Goal: Transaction & Acquisition: Download file/media

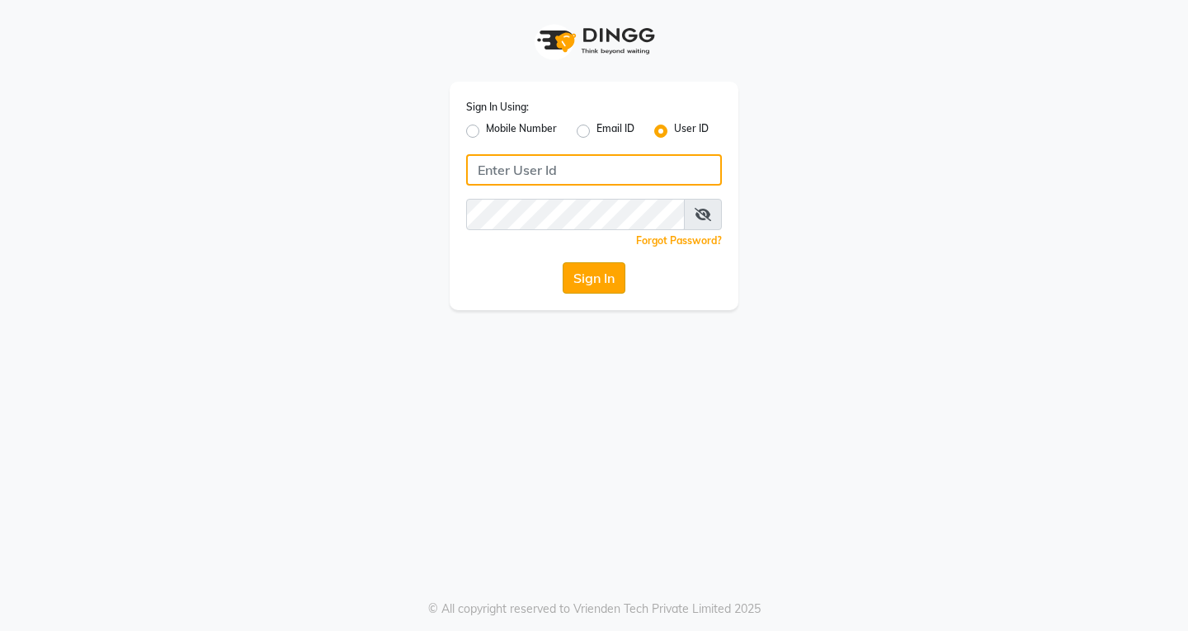
type input "8800015913"
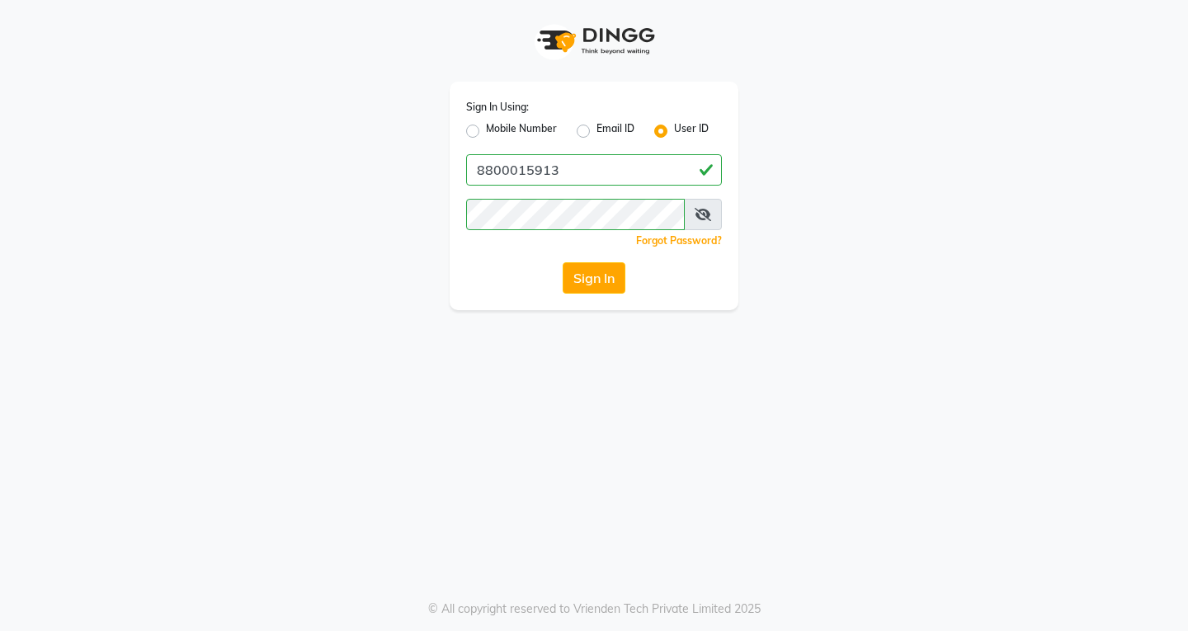
click at [604, 275] on button "Sign In" at bounding box center [594, 277] width 63 height 31
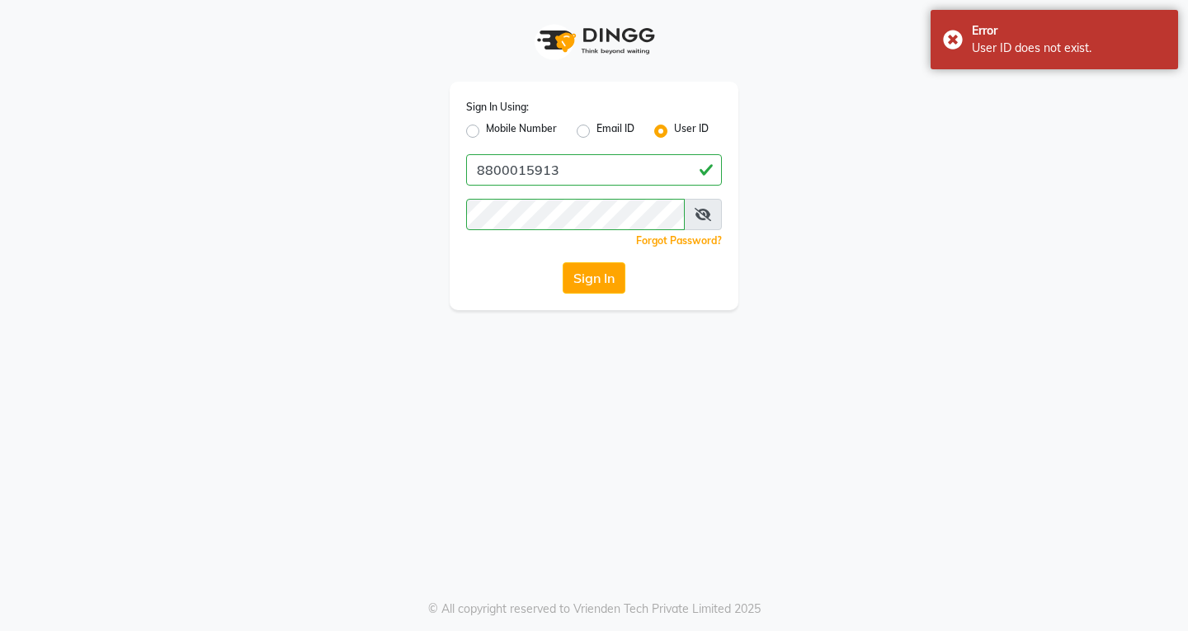
click at [486, 129] on label "Mobile Number" at bounding box center [521, 131] width 71 height 20
click at [486, 129] on input "Mobile Number" at bounding box center [491, 126] width 11 height 11
radio input "true"
radio input "false"
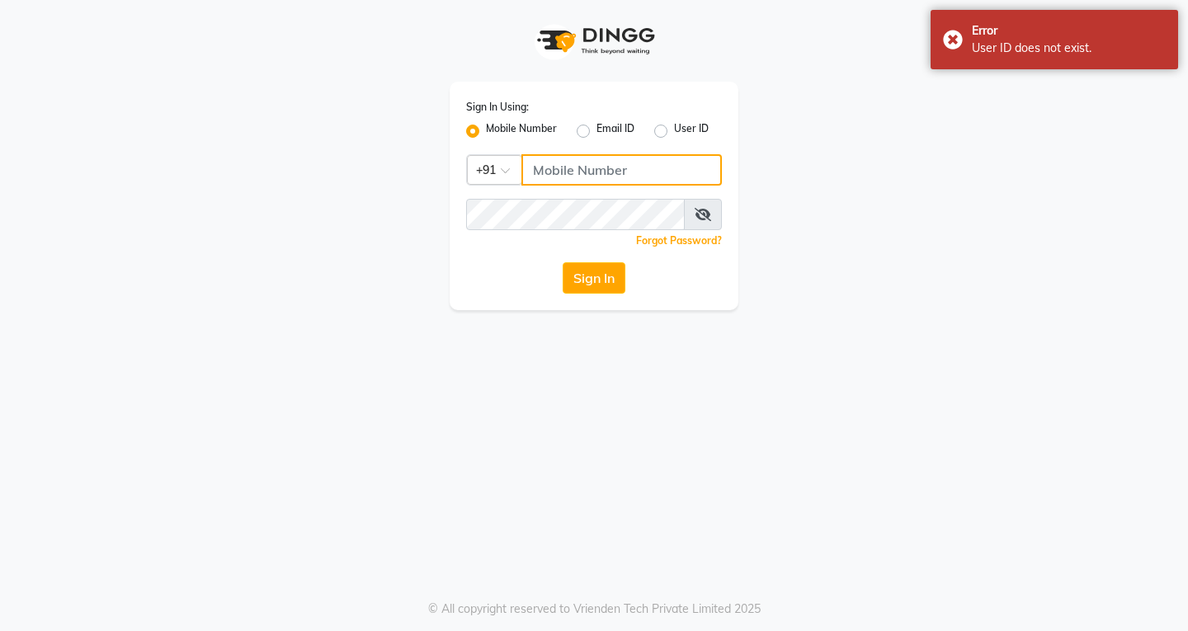
click at [635, 165] on input "Username" at bounding box center [621, 169] width 200 height 31
type input "8800015913"
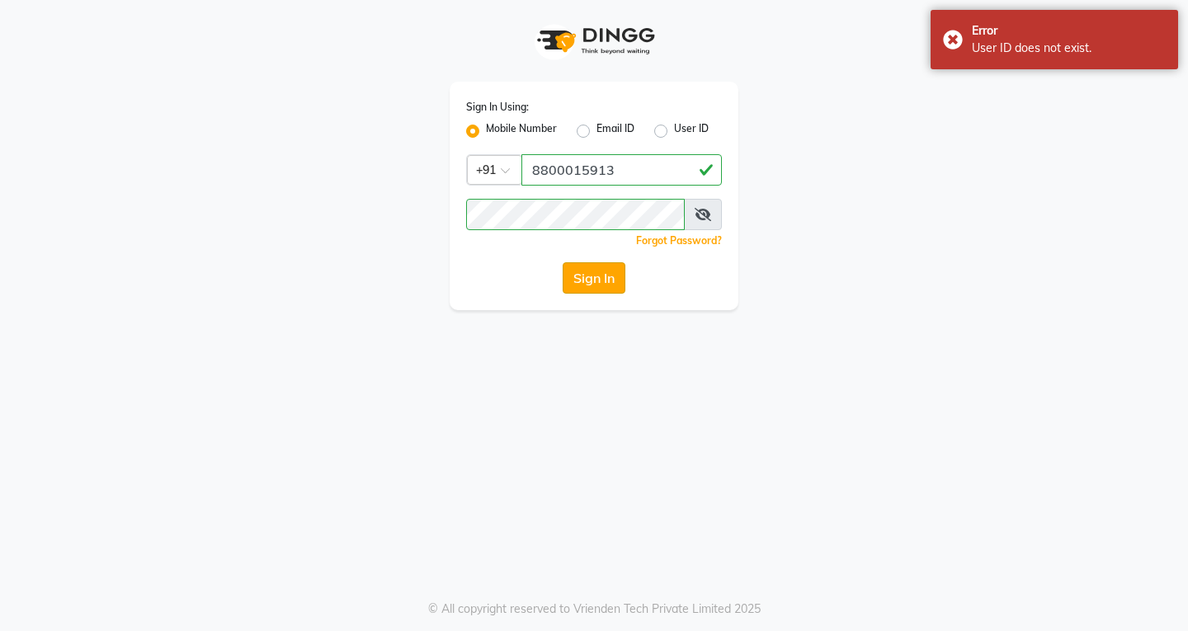
click at [605, 279] on button "Sign In" at bounding box center [594, 277] width 63 height 31
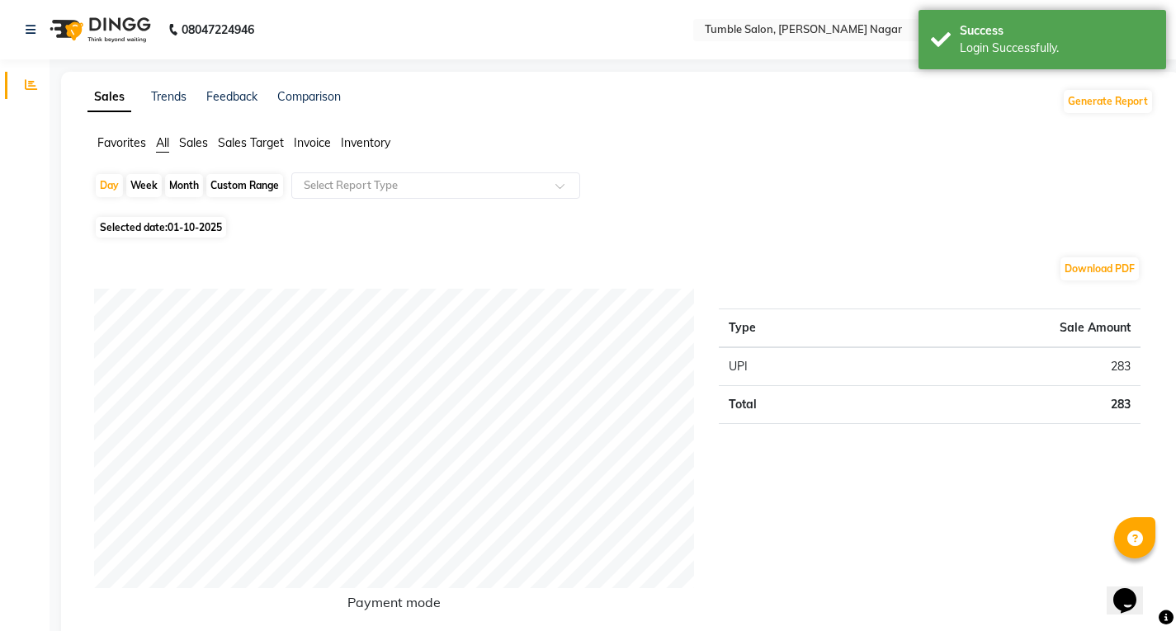
click at [674, 163] on div "Favorites All Sales Sales Target Invoice Inventory" at bounding box center [620, 149] width 1091 height 31
click at [185, 142] on span "Sales" at bounding box center [193, 142] width 29 height 15
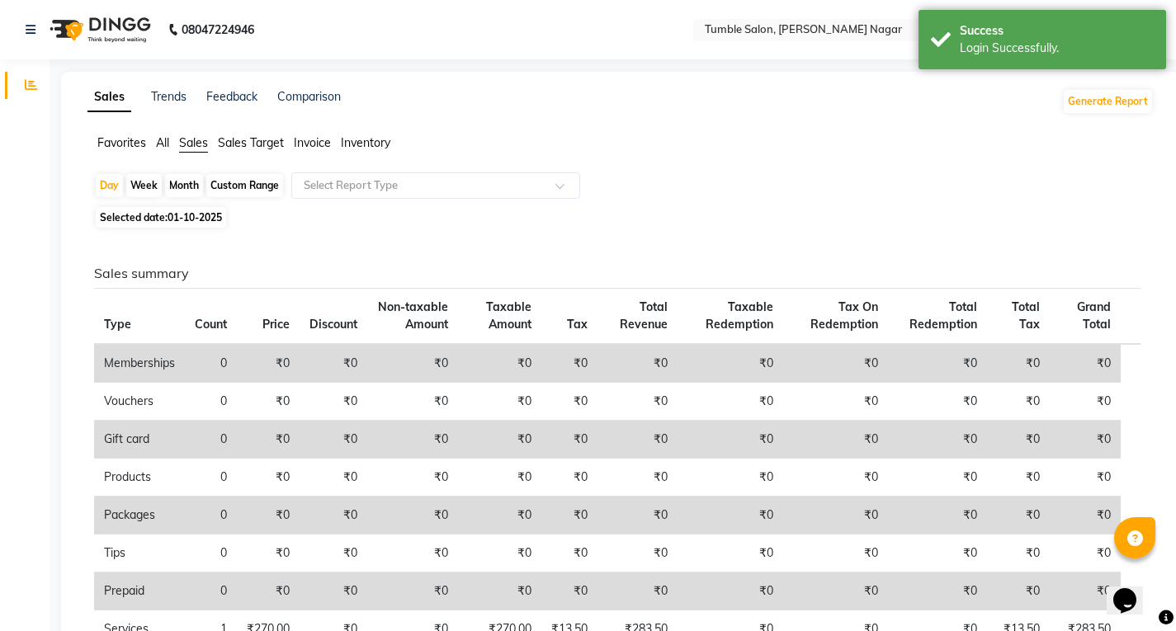
click at [310, 139] on span "Invoice" at bounding box center [312, 142] width 37 height 15
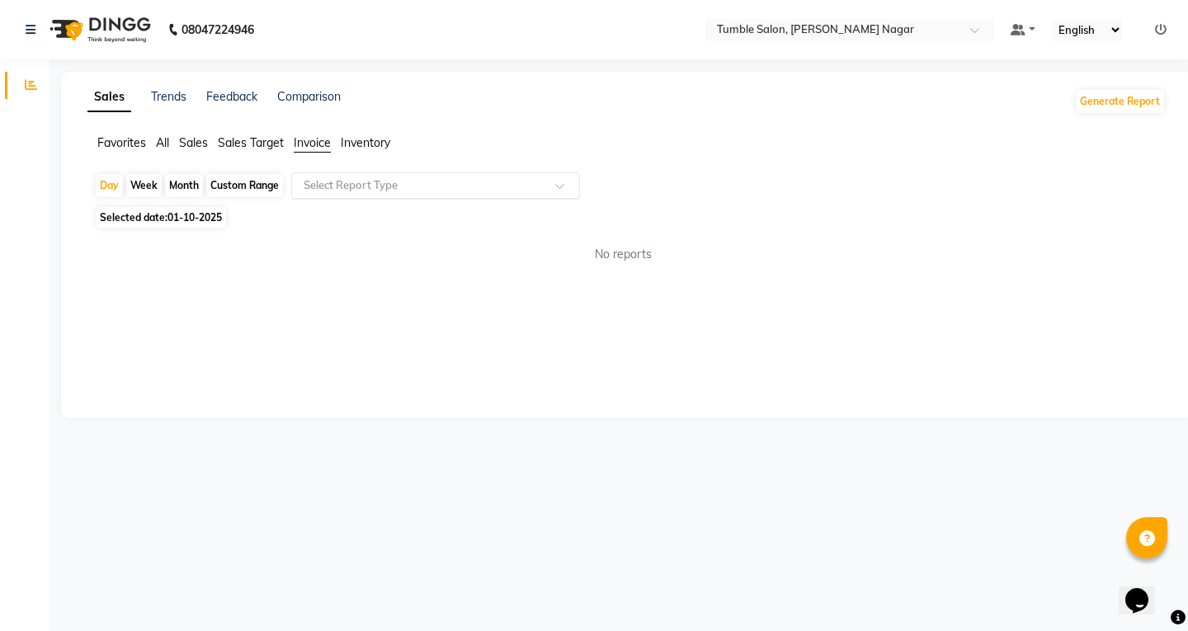
click at [427, 182] on input "text" at bounding box center [419, 185] width 238 height 17
click at [853, 158] on div "Favorites All Sales Sales Target Invoice Inventory" at bounding box center [626, 149] width 1103 height 31
click at [407, 243] on div "No reports" at bounding box center [623, 255] width 1085 height 44
click at [252, 183] on div "Custom Range" at bounding box center [244, 185] width 77 height 23
select select "10"
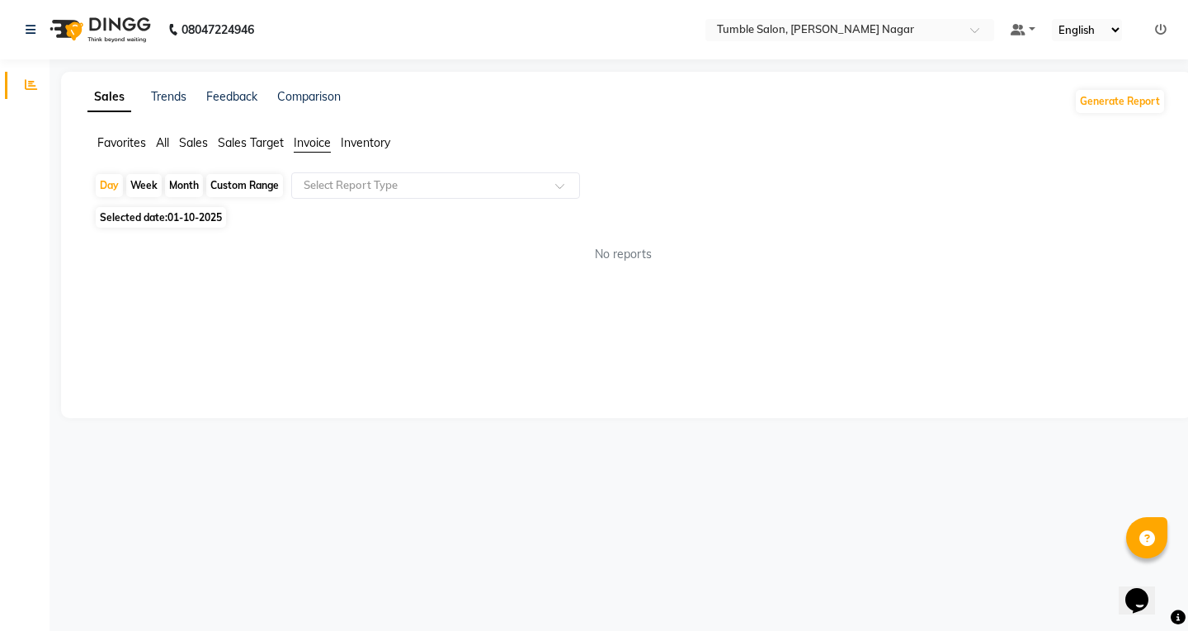
select select "2025"
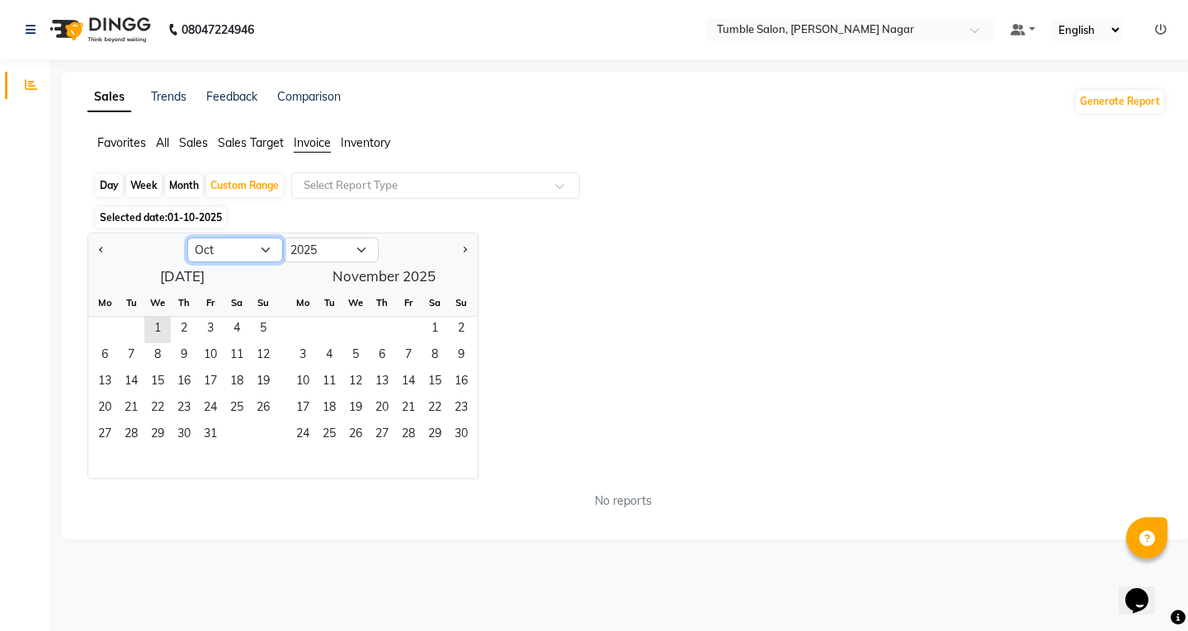
click at [275, 248] on select "Jan Feb Mar Apr May Jun [DATE] Aug Sep Oct Nov Dec" at bounding box center [235, 250] width 96 height 25
select select "9"
click at [187, 238] on select "Jan Feb Mar Apr May Jun [DATE] Aug Sep Oct Nov Dec" at bounding box center [235, 250] width 96 height 25
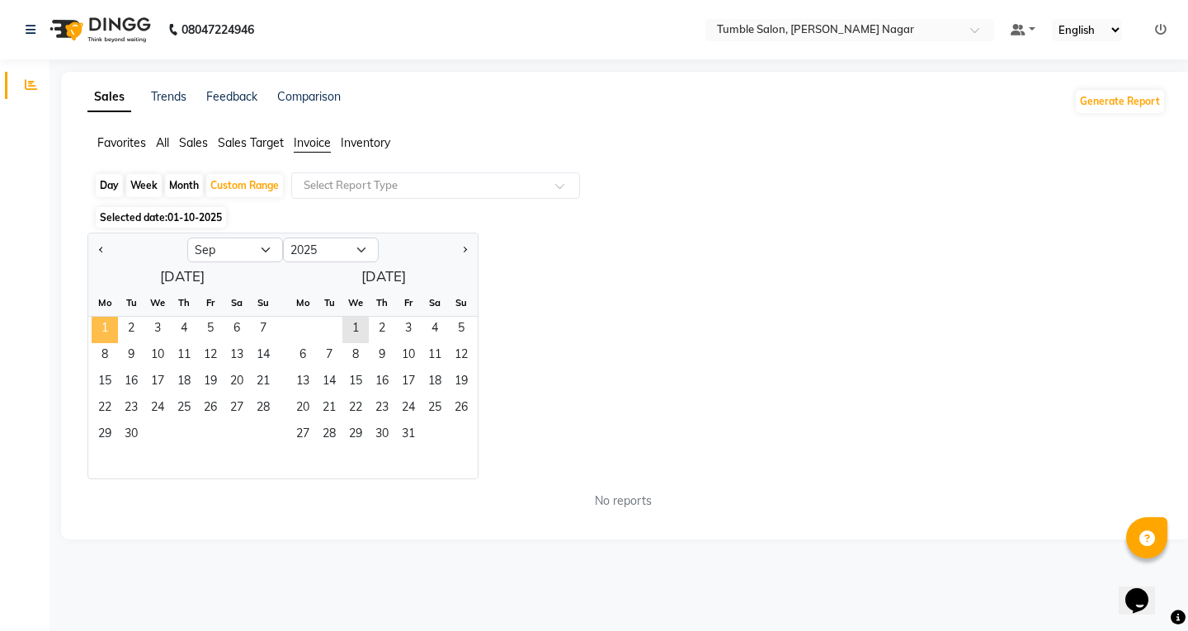
click at [104, 328] on span "1" at bounding box center [105, 330] width 26 height 26
click at [125, 440] on span "30" at bounding box center [131, 435] width 26 height 26
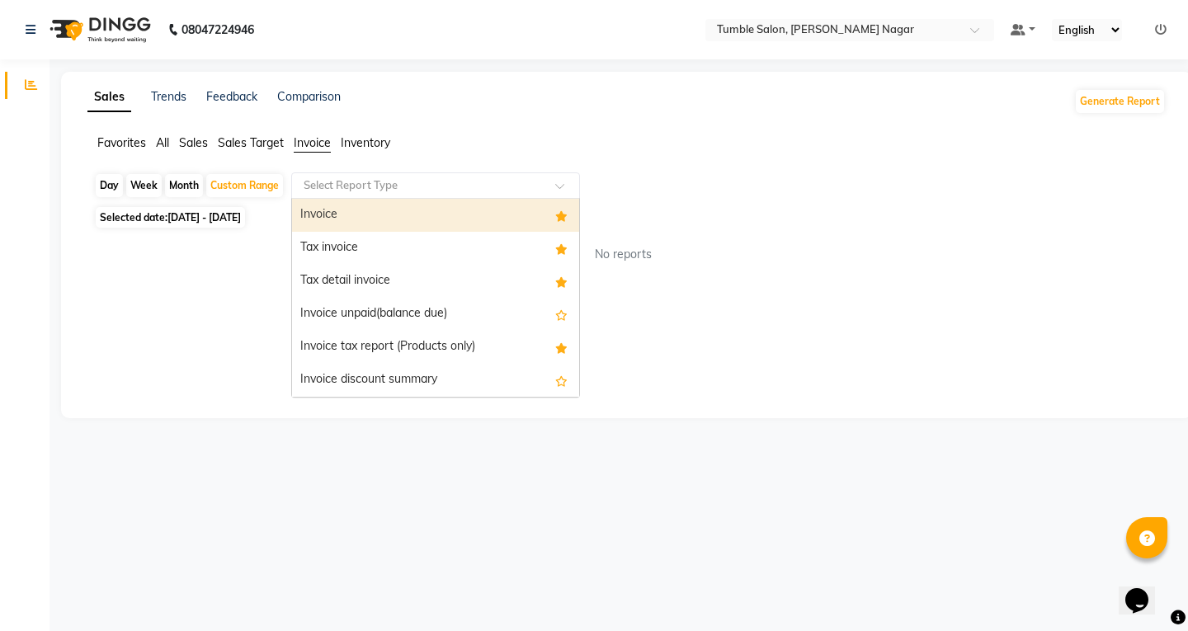
click at [408, 186] on input "text" at bounding box center [419, 185] width 238 height 17
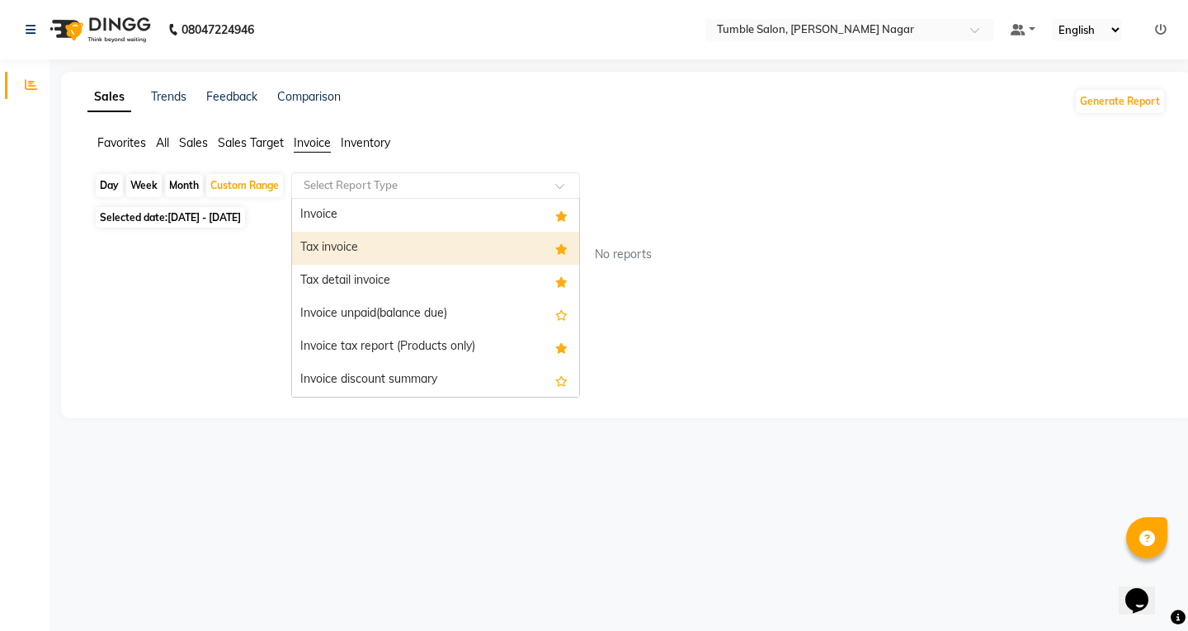
click at [375, 244] on div "Tax invoice" at bounding box center [435, 248] width 287 height 33
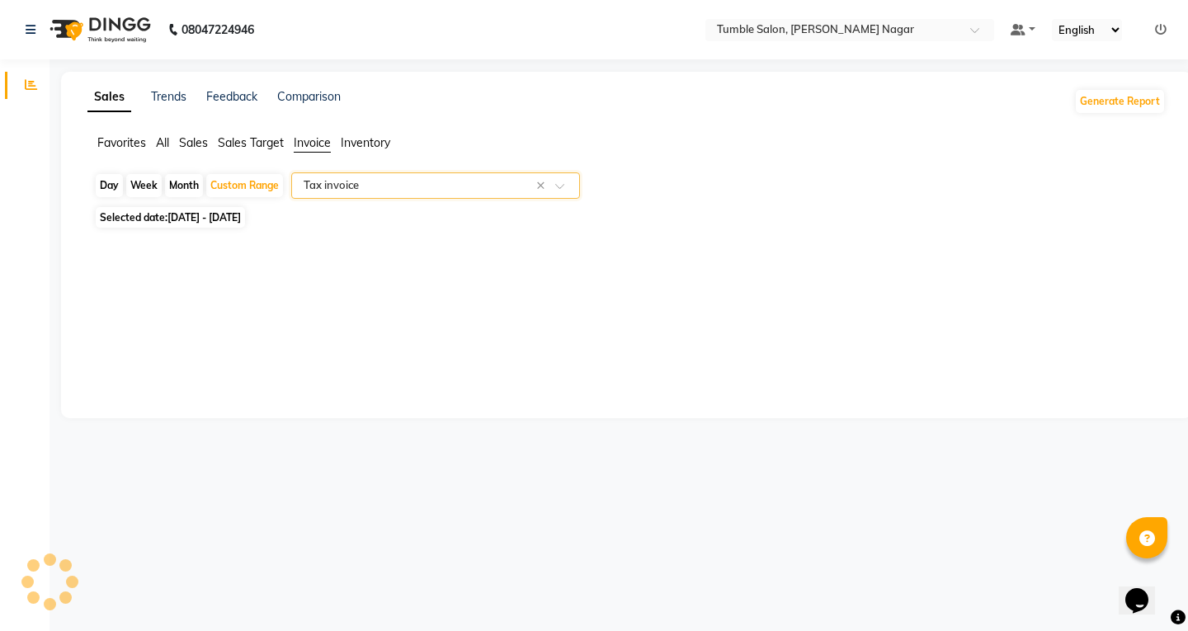
select select "full_report"
select select "csv"
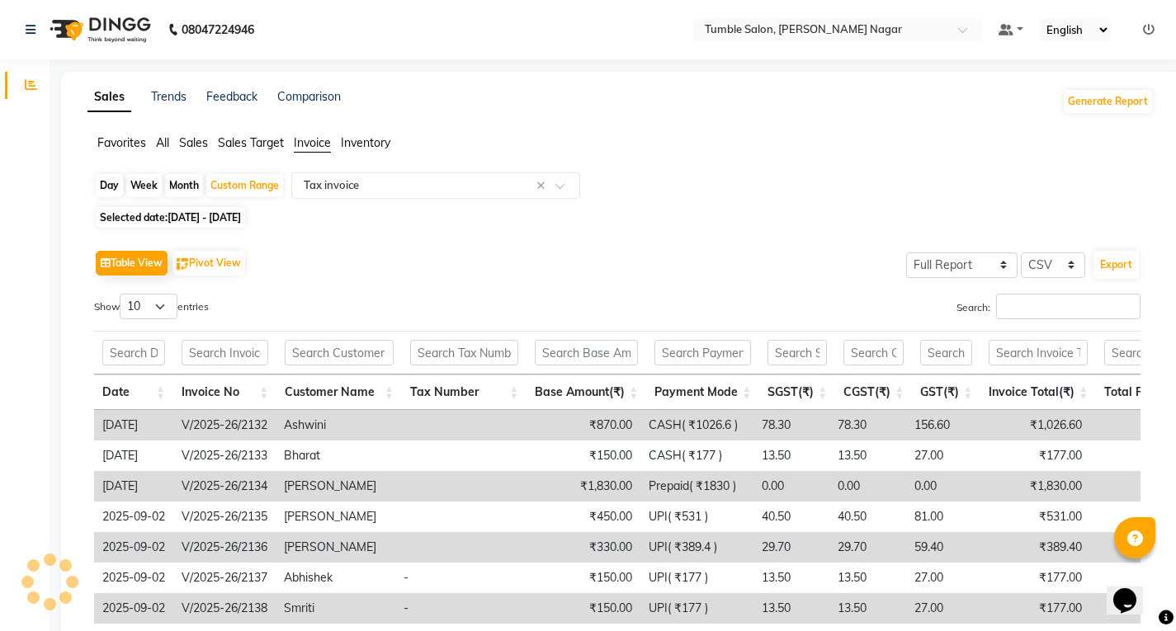
drag, startPoint x: 565, startPoint y: 245, endPoint x: 515, endPoint y: 235, distance: 51.3
click at [566, 245] on div "Table View Pivot View Select Full Report Filtered Report Select CSV PDF Export …" at bounding box center [617, 516] width 1073 height 566
click at [1051, 263] on select "Select CSV PDF" at bounding box center [1053, 265] width 64 height 26
click at [1021, 252] on select "Select CSV PDF" at bounding box center [1053, 265] width 64 height 26
click at [1106, 265] on button "Export" at bounding box center [1115, 265] width 45 height 28
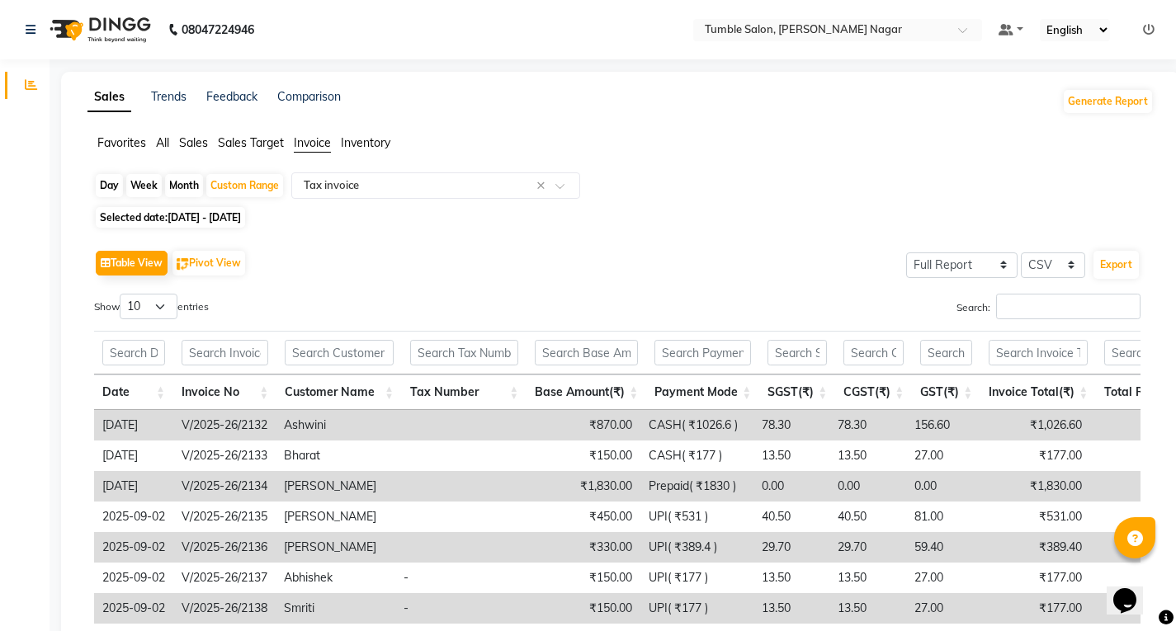
click at [721, 244] on div "Table View Pivot View Select Full Report Filtered Report Select CSV PDF Export …" at bounding box center [617, 516] width 1073 height 566
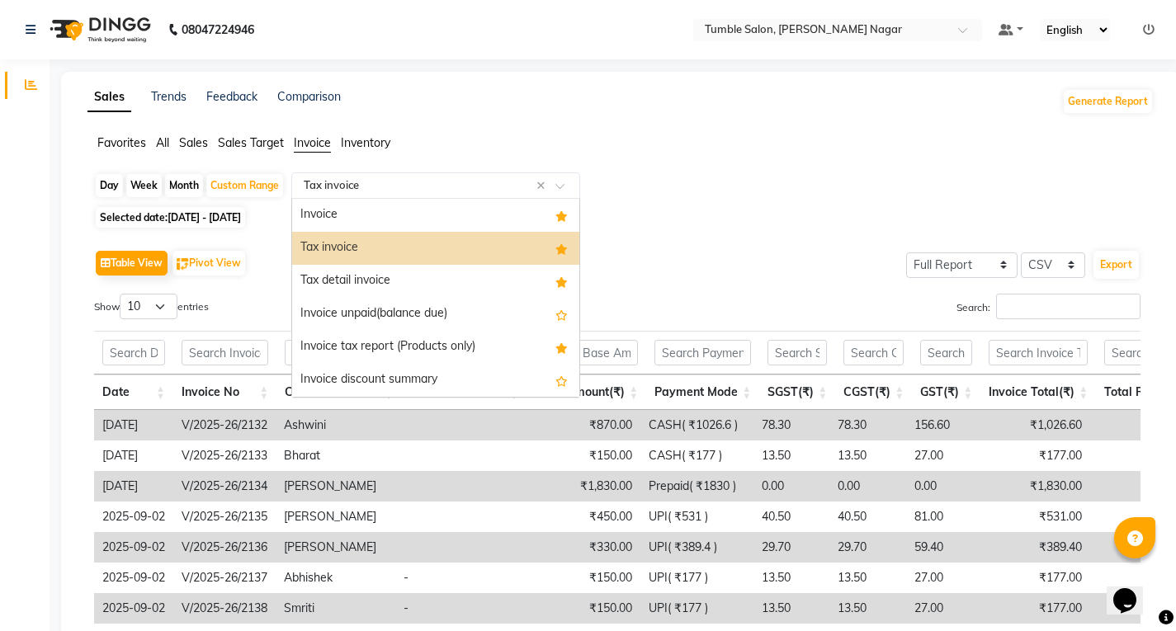
click at [378, 180] on input "text" at bounding box center [419, 185] width 238 height 17
click at [326, 216] on div "Invoice" at bounding box center [435, 215] width 287 height 33
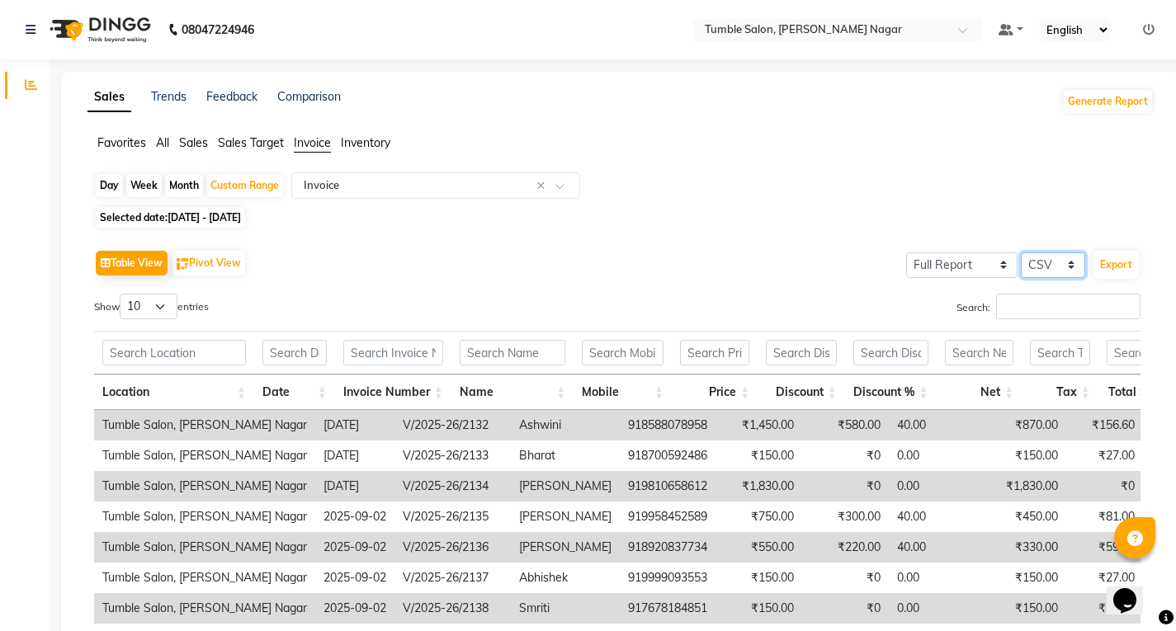
click at [1042, 262] on select "Select CSV PDF" at bounding box center [1053, 265] width 64 height 26
click at [1021, 252] on select "Select CSV PDF" at bounding box center [1053, 265] width 64 height 26
click at [1119, 264] on button "Export" at bounding box center [1115, 265] width 45 height 28
